Goal: Task Accomplishment & Management: Use online tool/utility

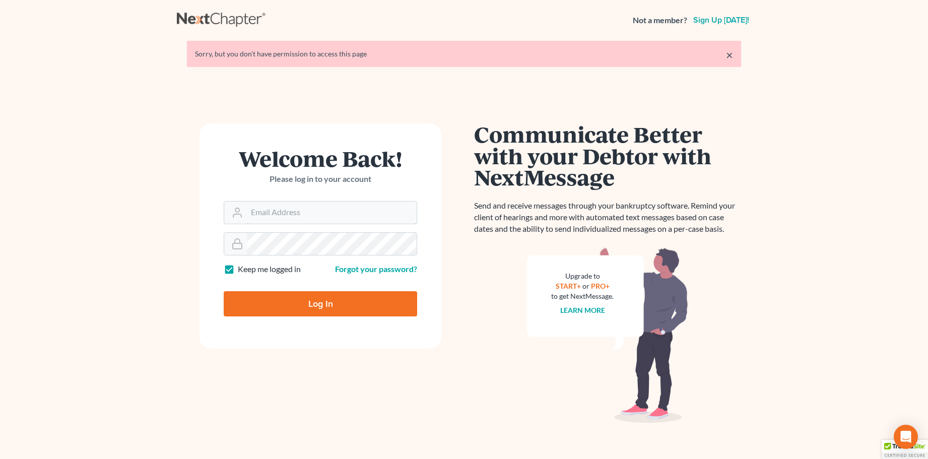
type input "[PERSON_NAME][EMAIL_ADDRESS][DOMAIN_NAME]"
click at [316, 304] on input "Log In" at bounding box center [320, 303] width 193 height 25
type input "Thinking..."
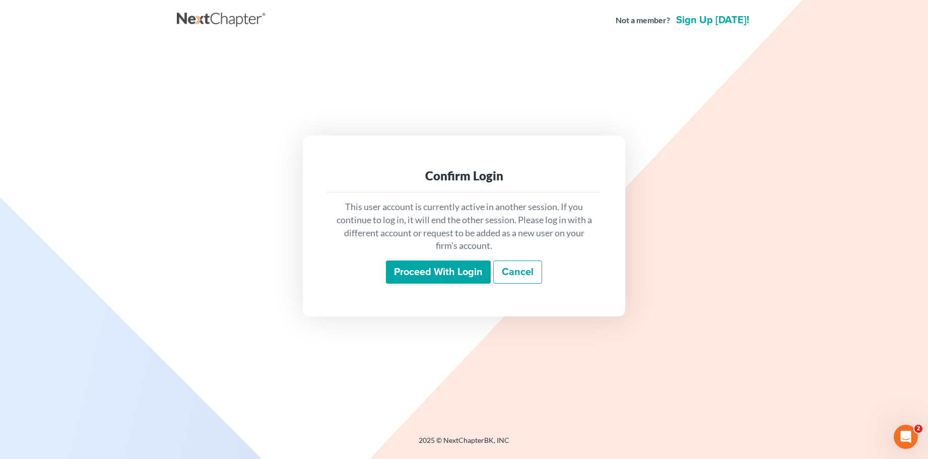
click at [446, 271] on input "Proceed with login" at bounding box center [438, 271] width 105 height 23
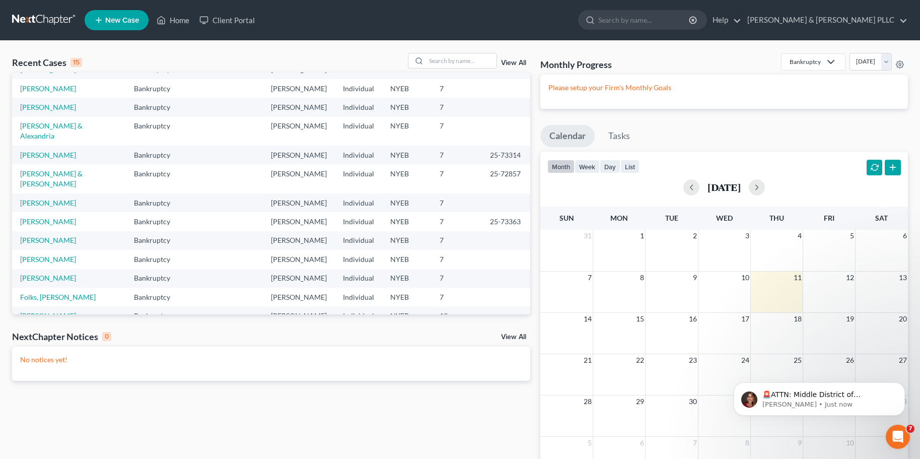
scroll to position [50, 0]
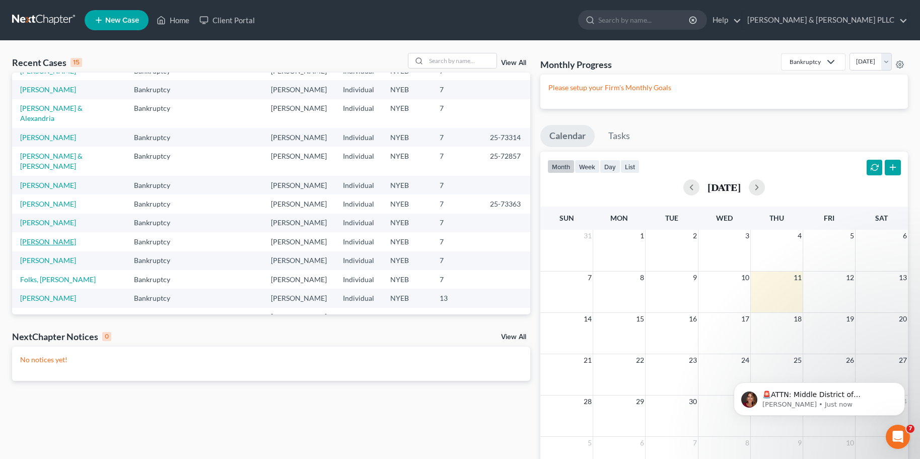
click at [48, 237] on link "[PERSON_NAME]" at bounding box center [48, 241] width 56 height 9
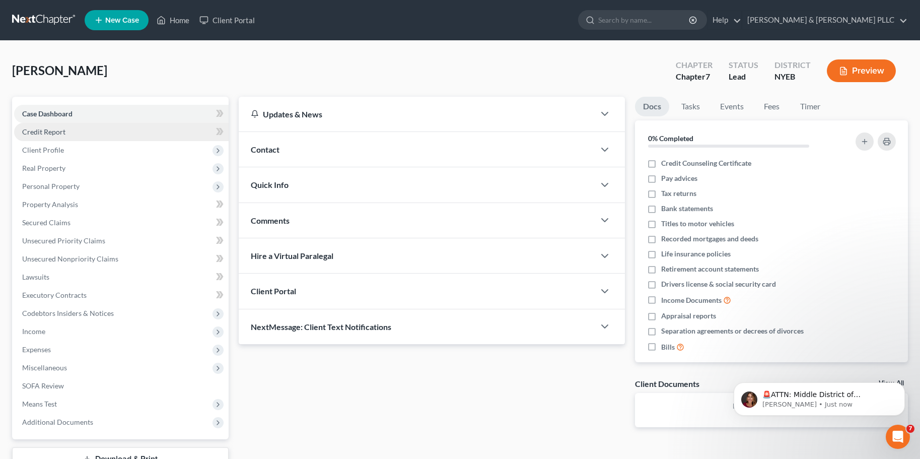
click at [42, 131] on span "Credit Report" at bounding box center [43, 131] width 43 height 9
